Goal: Task Accomplishment & Management: Use online tool/utility

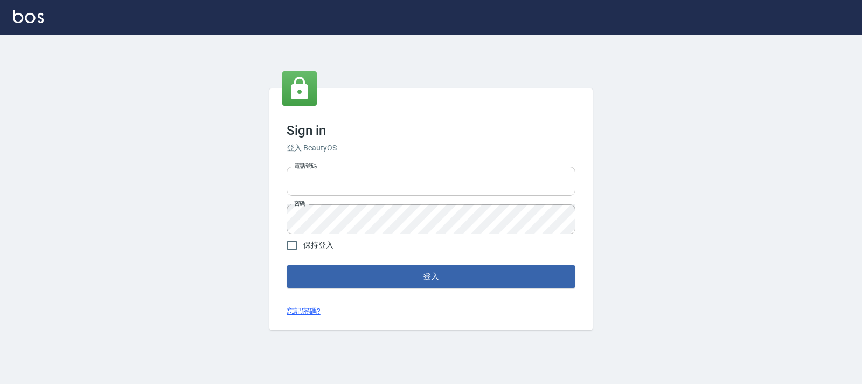
type input "02148888"
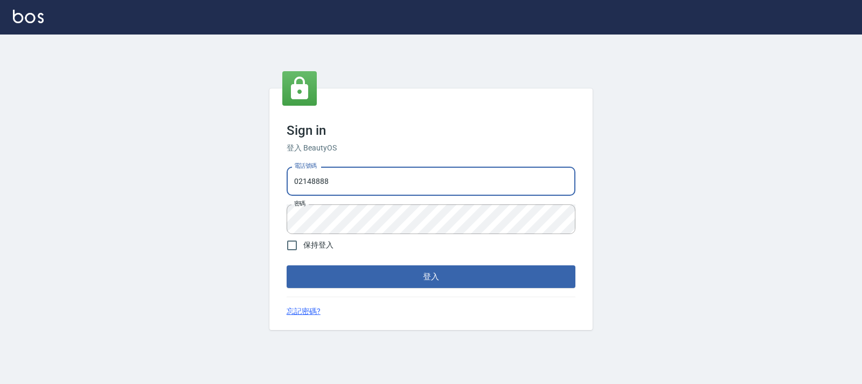
drag, startPoint x: 354, startPoint y: 183, endPoint x: 142, endPoint y: 148, distance: 215.2
click at [142, 148] on div "Sign in 登入 BeautyOS 電話號碼 [PHONE_NUMBER] 電話號碼 密碼 密碼 保持登入 登入 忘記密碼?" at bounding box center [431, 208] width 862 height 349
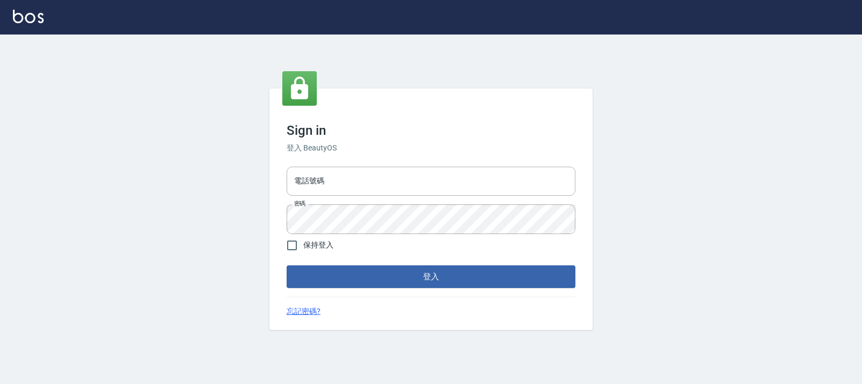
click at [156, 261] on div "Sign in 登入 BeautyOS 電話號碼 電話號碼 密碼 密碼 保持登入 登入 忘記密碼?" at bounding box center [431, 208] width 862 height 349
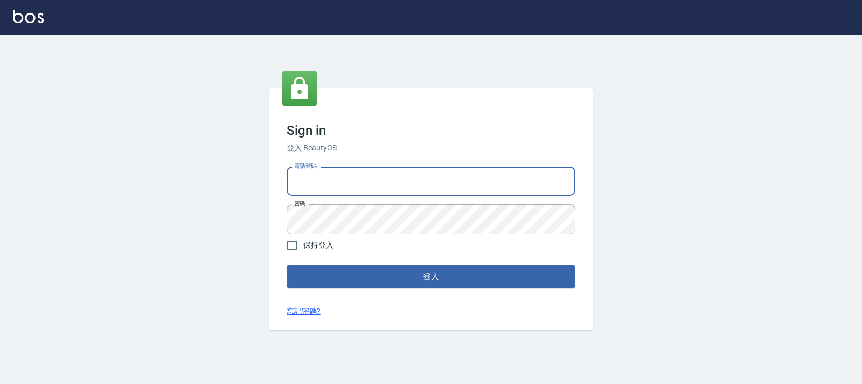
drag, startPoint x: 358, startPoint y: 171, endPoint x: 357, endPoint y: 180, distance: 9.8
click at [358, 171] on input "電話號碼" at bounding box center [431, 180] width 289 height 29
type input "0938245198"
click at [388, 273] on button "登入" at bounding box center [431, 276] width 289 height 23
